Goal: Complete application form

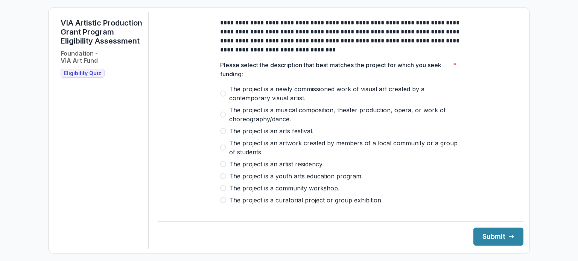
click at [253, 100] on span "The project is a newly commissioned work of visual art created by a contemporar…" at bounding box center [345, 94] width 232 height 18
click at [499, 243] on button "Submit" at bounding box center [498, 237] width 50 height 18
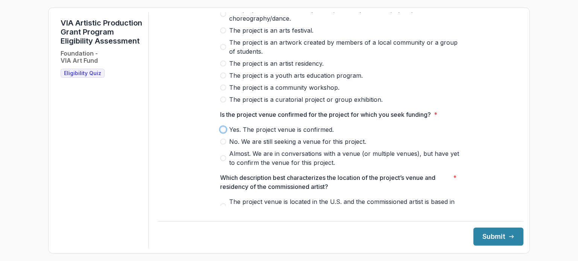
scroll to position [101, 0]
click at [302, 144] on span "No. We are still seeking a venue for this project." at bounding box center [297, 141] width 137 height 9
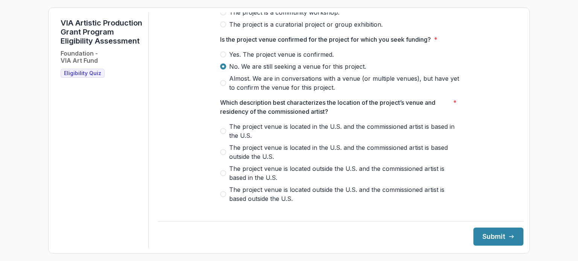
scroll to position [178, 0]
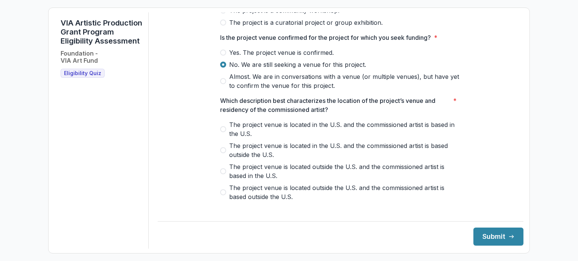
click at [278, 133] on span "The project venue is located in the U.S. and the commissioned artist is based i…" at bounding box center [345, 129] width 232 height 18
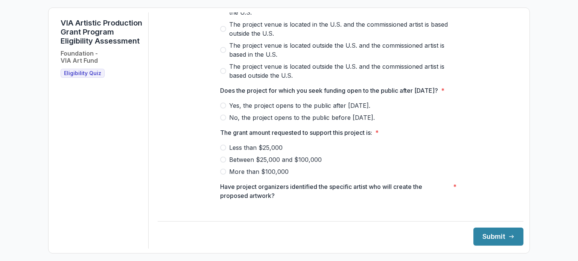
scroll to position [301, 0]
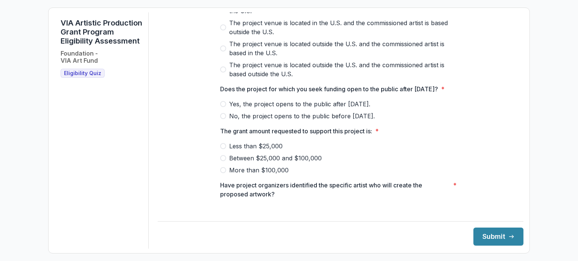
click at [304, 121] on span "No, the project opens to the public before [DATE]." at bounding box center [302, 116] width 146 height 9
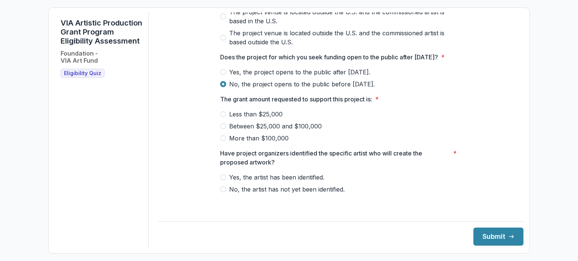
scroll to position [341, 0]
click at [275, 131] on span "Between $25,000 and $100,000" at bounding box center [275, 126] width 92 height 9
click at [298, 182] on span "Yes, the artist has been identified." at bounding box center [276, 177] width 95 height 9
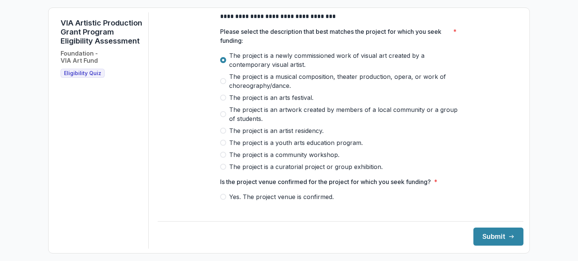
scroll to position [0, 0]
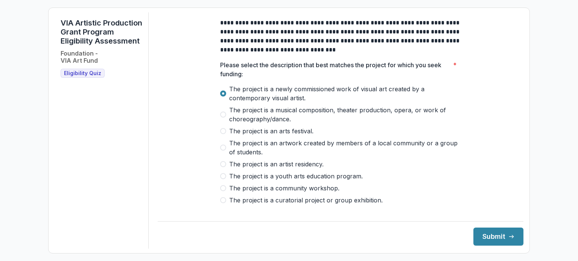
click at [263, 205] on span "The project is a curatorial project or group exhibition." at bounding box center [305, 200] width 153 height 9
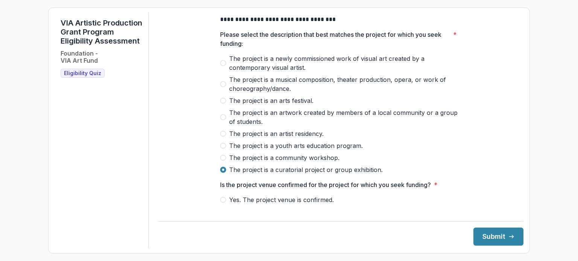
scroll to position [29, 0]
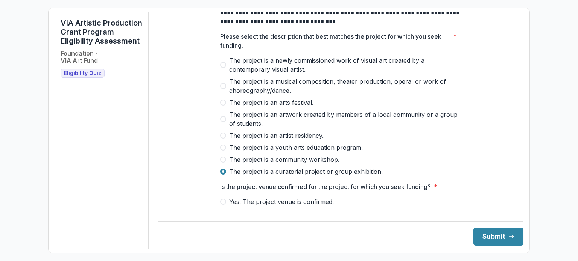
click at [256, 66] on span "The project is a newly commissioned work of visual art created by a contemporar…" at bounding box center [345, 65] width 232 height 18
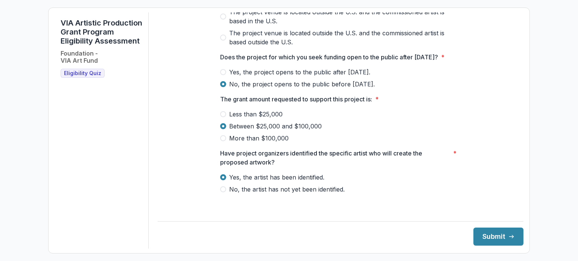
click at [491, 249] on div "**********" at bounding box center [340, 130] width 365 height 236
click at [498, 242] on button "Submit" at bounding box center [498, 237] width 50 height 18
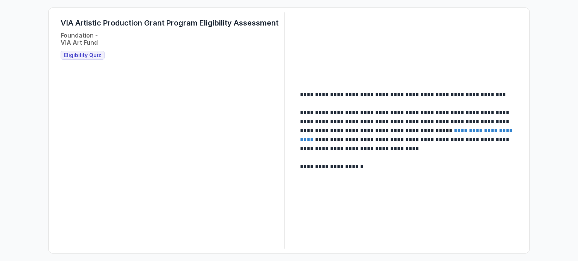
click at [388, 113] on p "**********" at bounding box center [408, 130] width 216 height 45
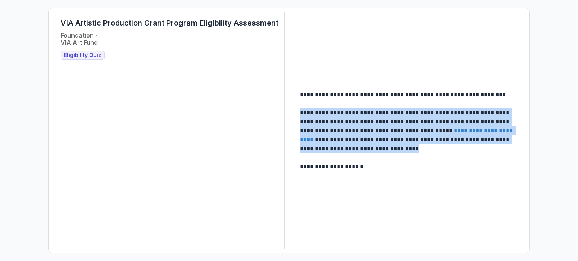
click at [388, 113] on p "**********" at bounding box center [408, 130] width 216 height 45
